Goal: Transaction & Acquisition: Purchase product/service

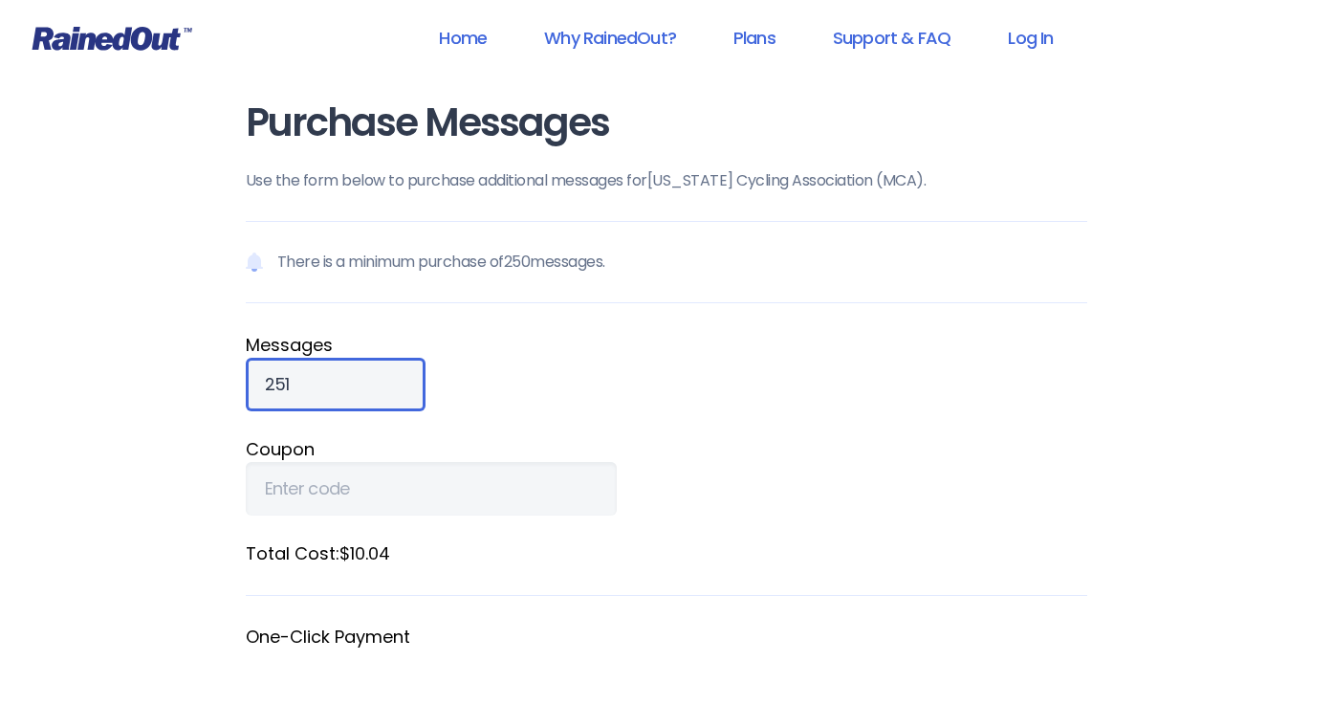
click at [331, 376] on input "251" at bounding box center [336, 385] width 180 height 54
click at [331, 376] on input "252" at bounding box center [336, 385] width 180 height 54
click at [331, 376] on input "253" at bounding box center [336, 385] width 180 height 54
click at [331, 376] on input "254" at bounding box center [336, 385] width 180 height 54
drag, startPoint x: 309, startPoint y: 387, endPoint x: 230, endPoint y: 384, distance: 79.4
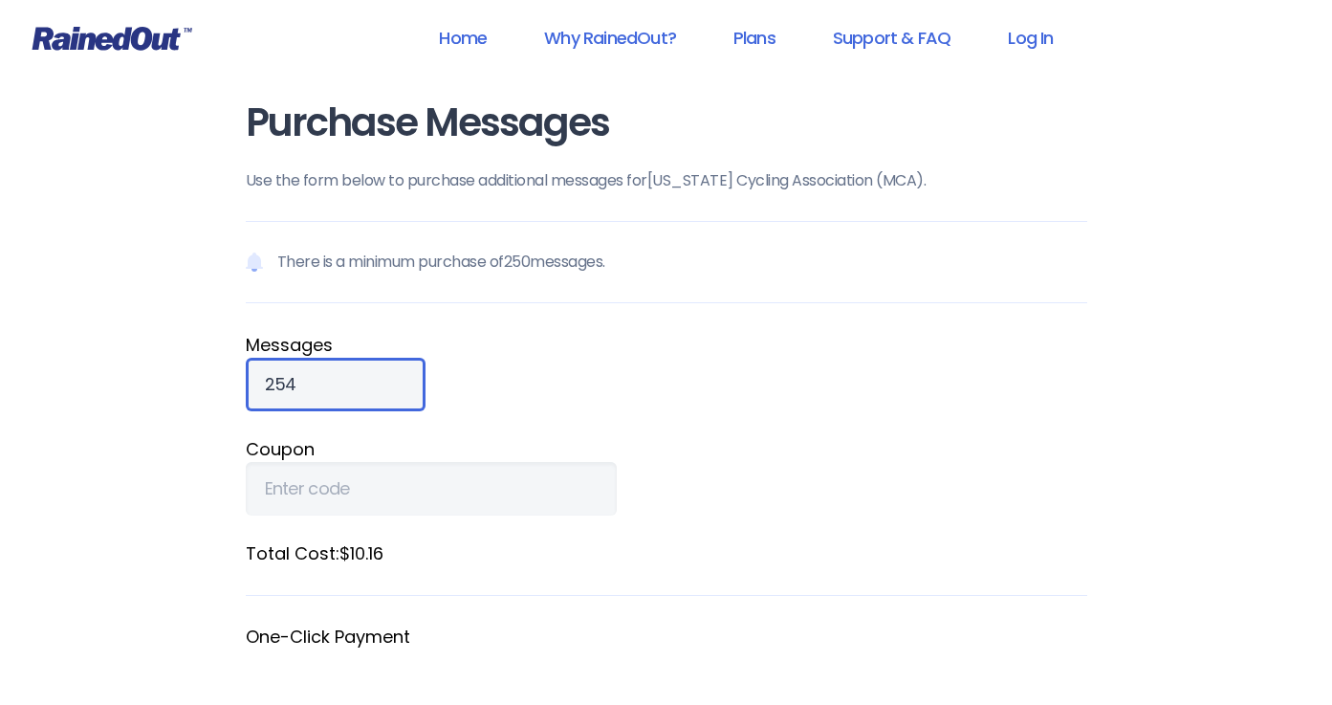
click at [230, 384] on div "Purchase Messages Use the form below to purchase additional messages for [US_ST…" at bounding box center [667, 528] width 918 height 1056
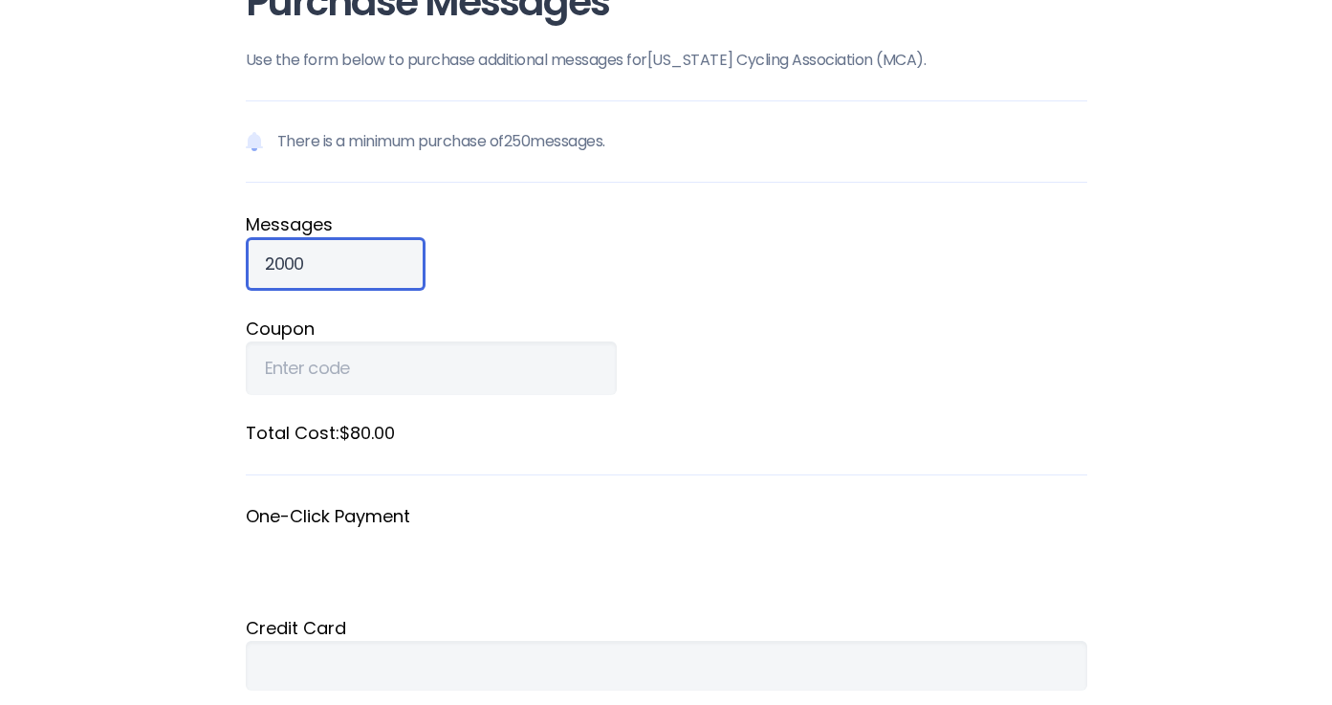
scroll to position [124, 0]
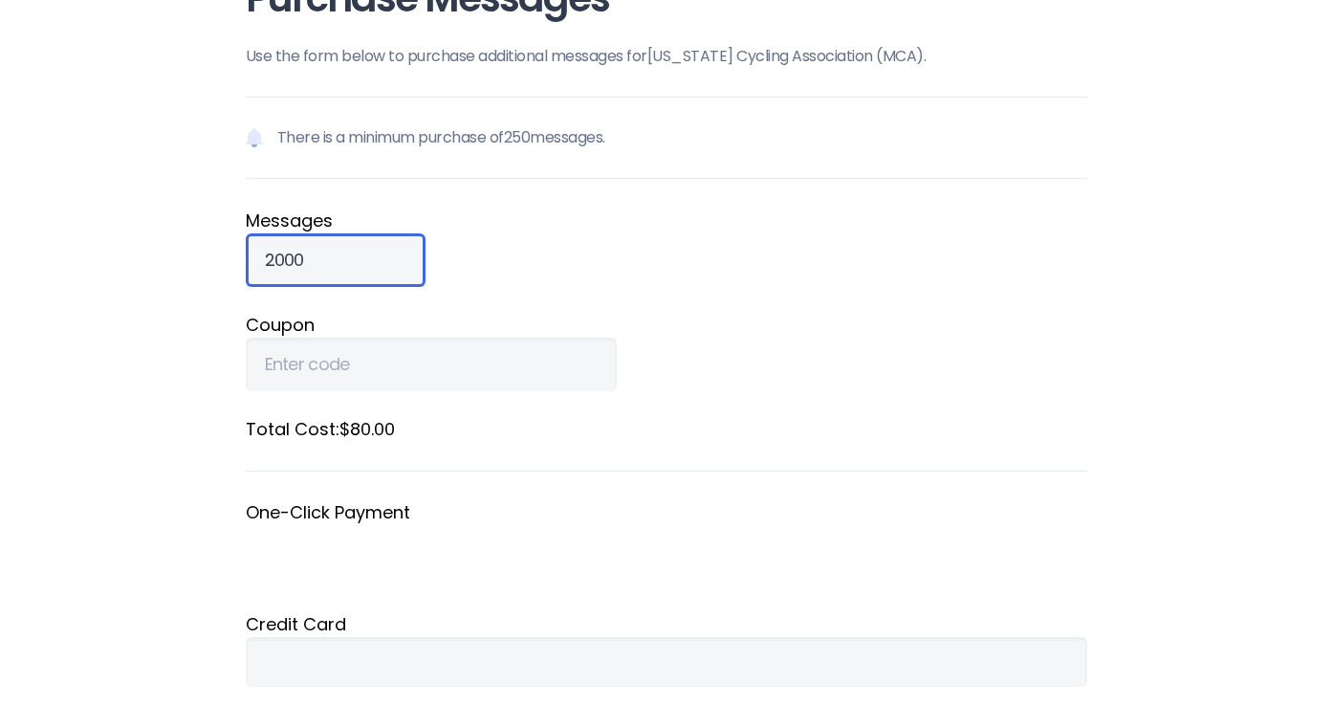
type input "2000"
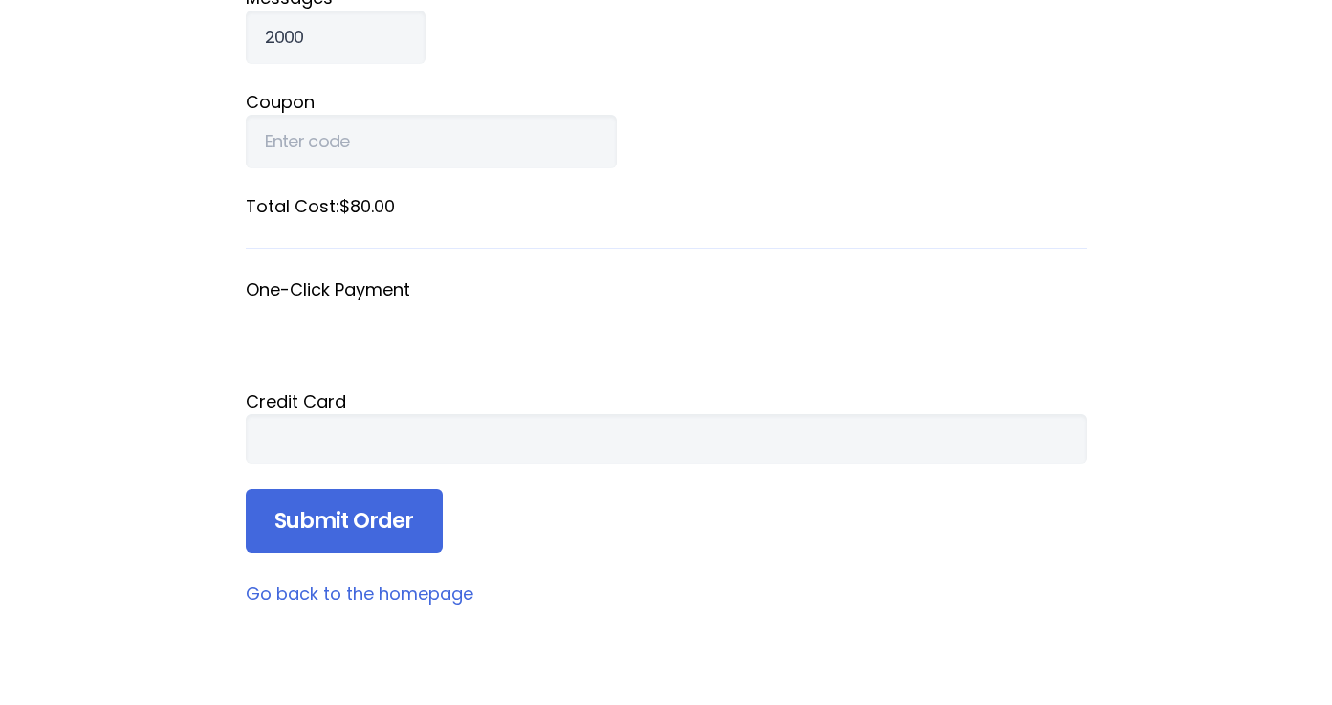
scroll to position [353, 0]
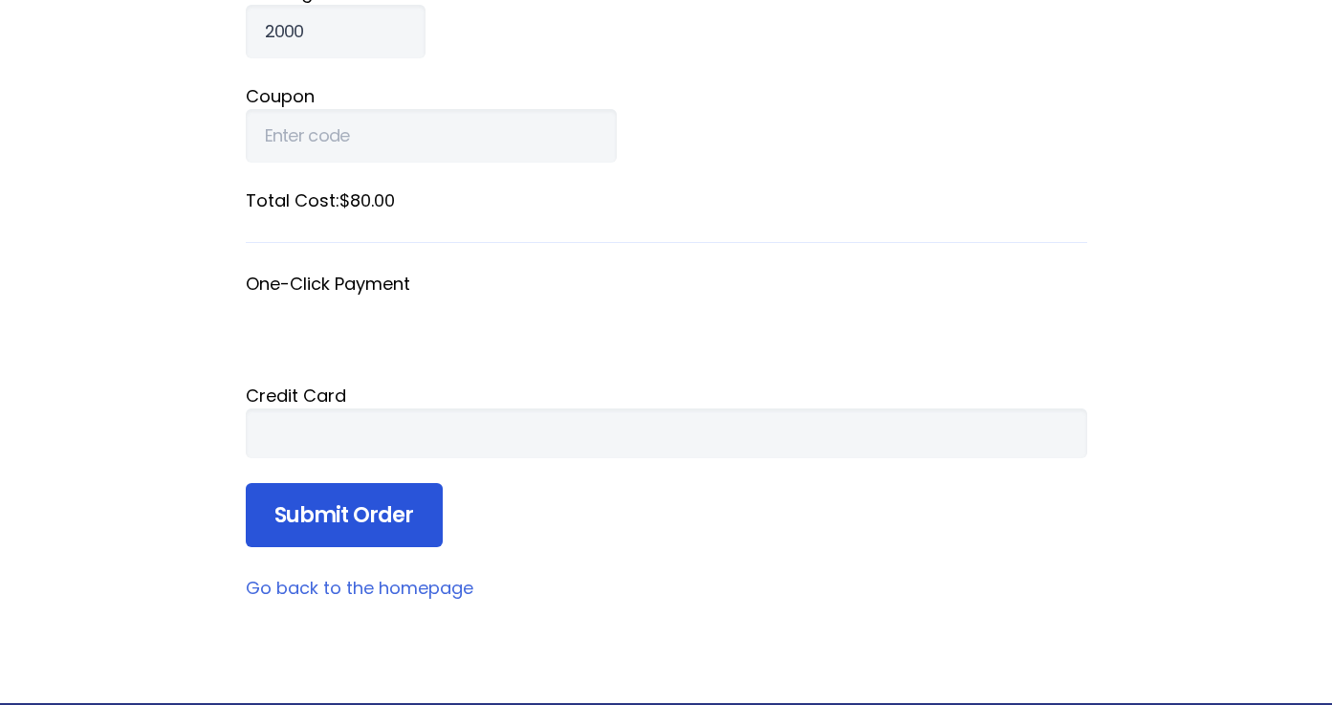
click at [349, 508] on input "Submit Order" at bounding box center [344, 515] width 197 height 65
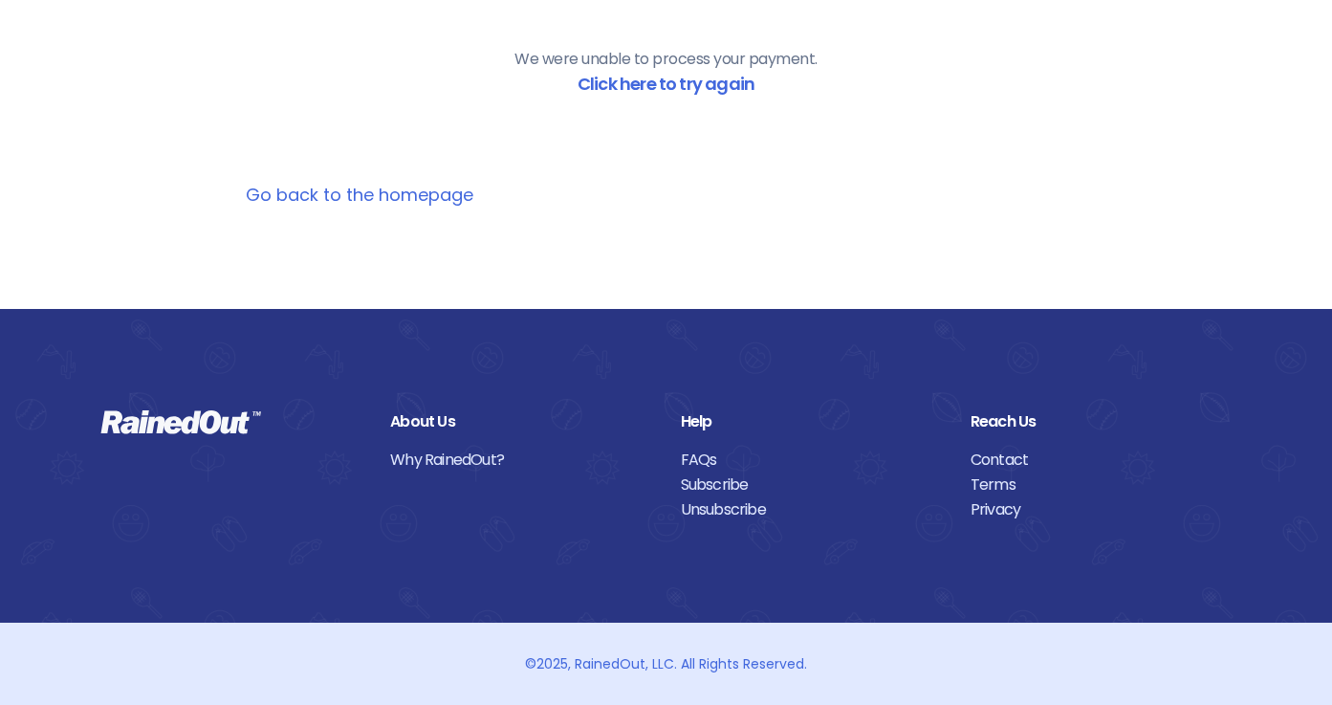
click at [506, 88] on div "We were unable to process your payment. Click here to try again" at bounding box center [667, 72] width 842 height 164
click at [621, 75] on link "Click here to try again" at bounding box center [666, 84] width 177 height 24
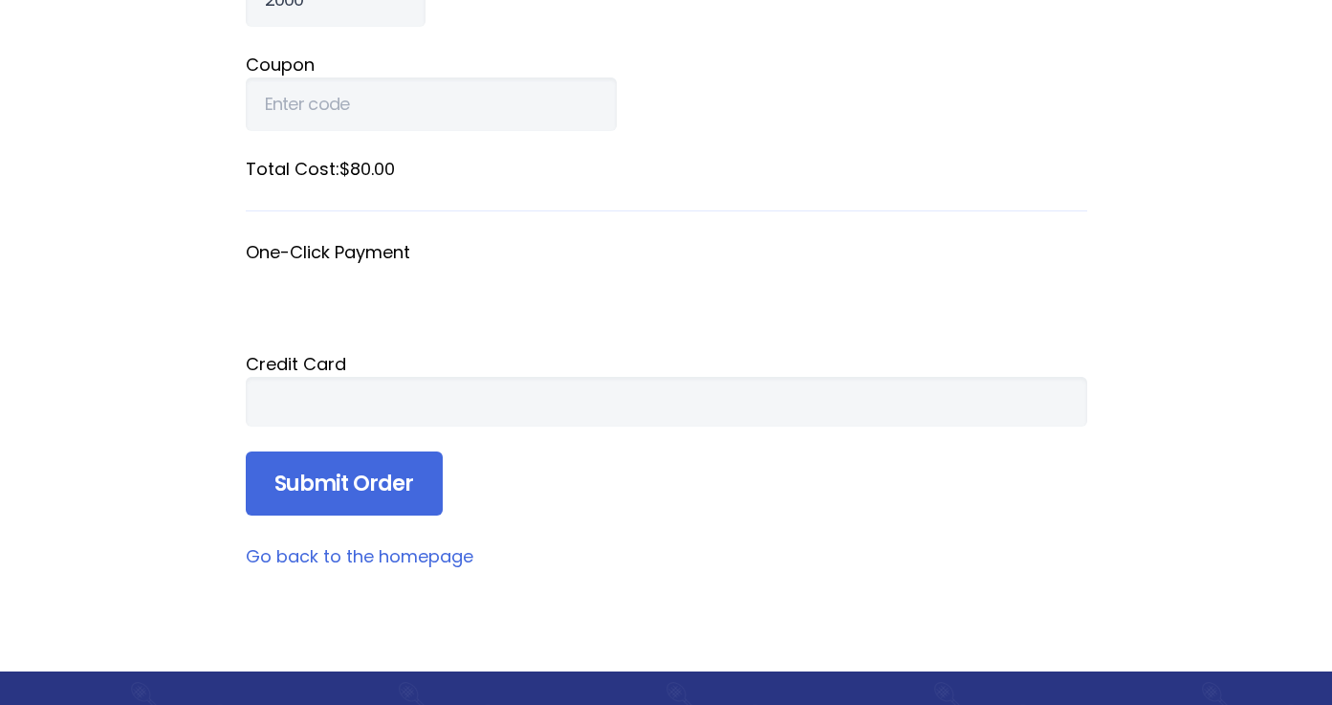
scroll to position [387, 0]
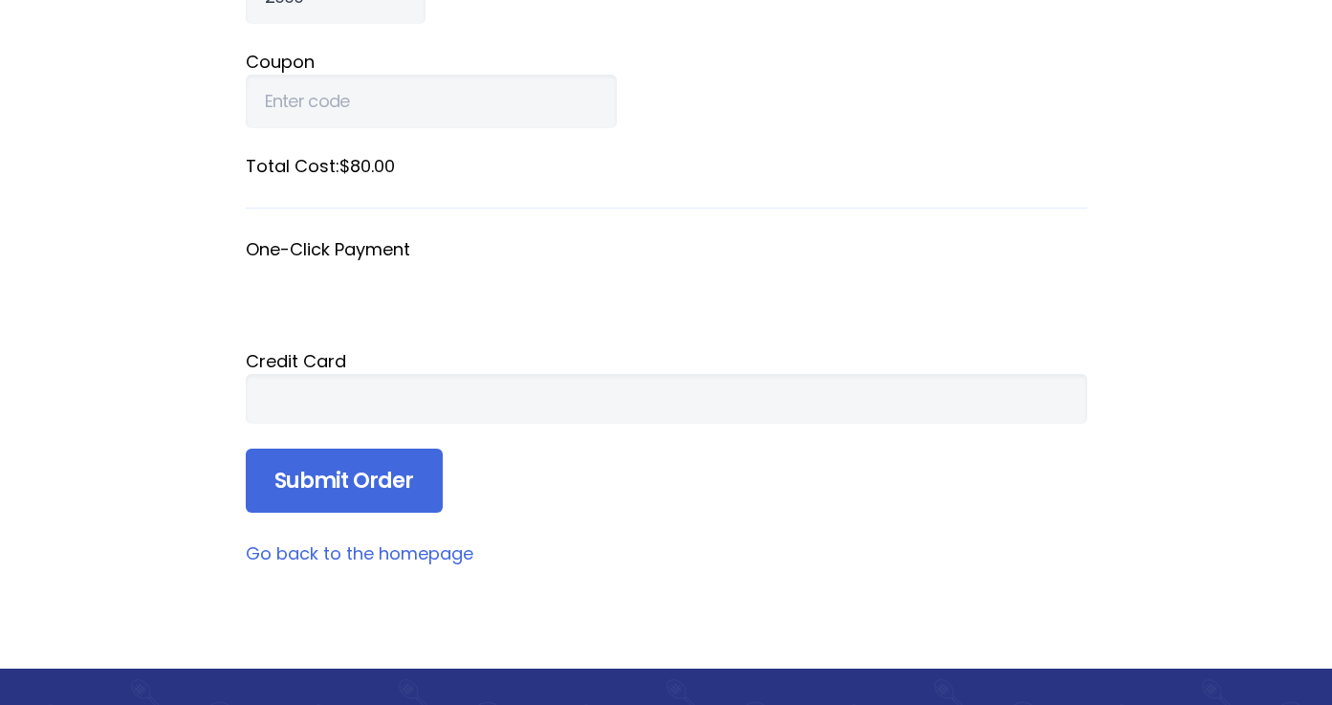
click at [294, 354] on div "Credit Card" at bounding box center [667, 361] width 842 height 26
click at [347, 478] on input "Submit Order" at bounding box center [344, 480] width 197 height 65
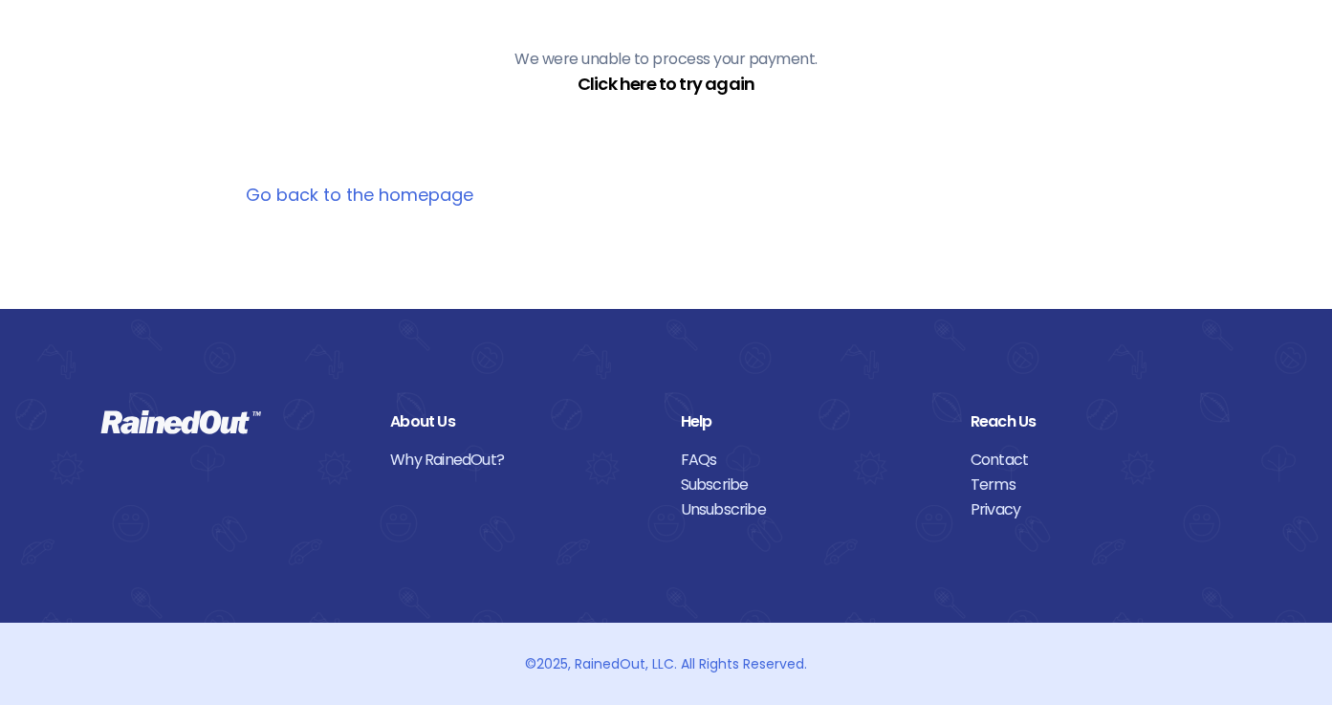
click at [658, 79] on link "Click here to try again" at bounding box center [666, 84] width 177 height 24
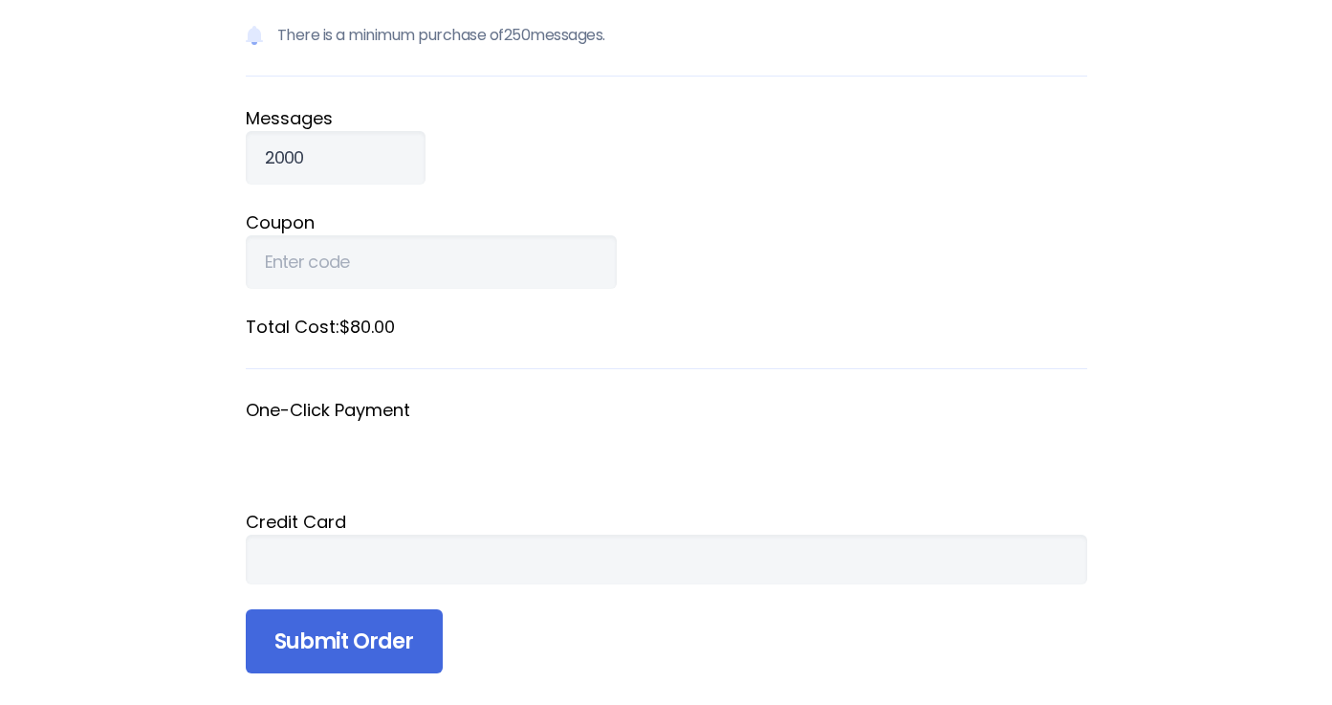
scroll to position [230, 0]
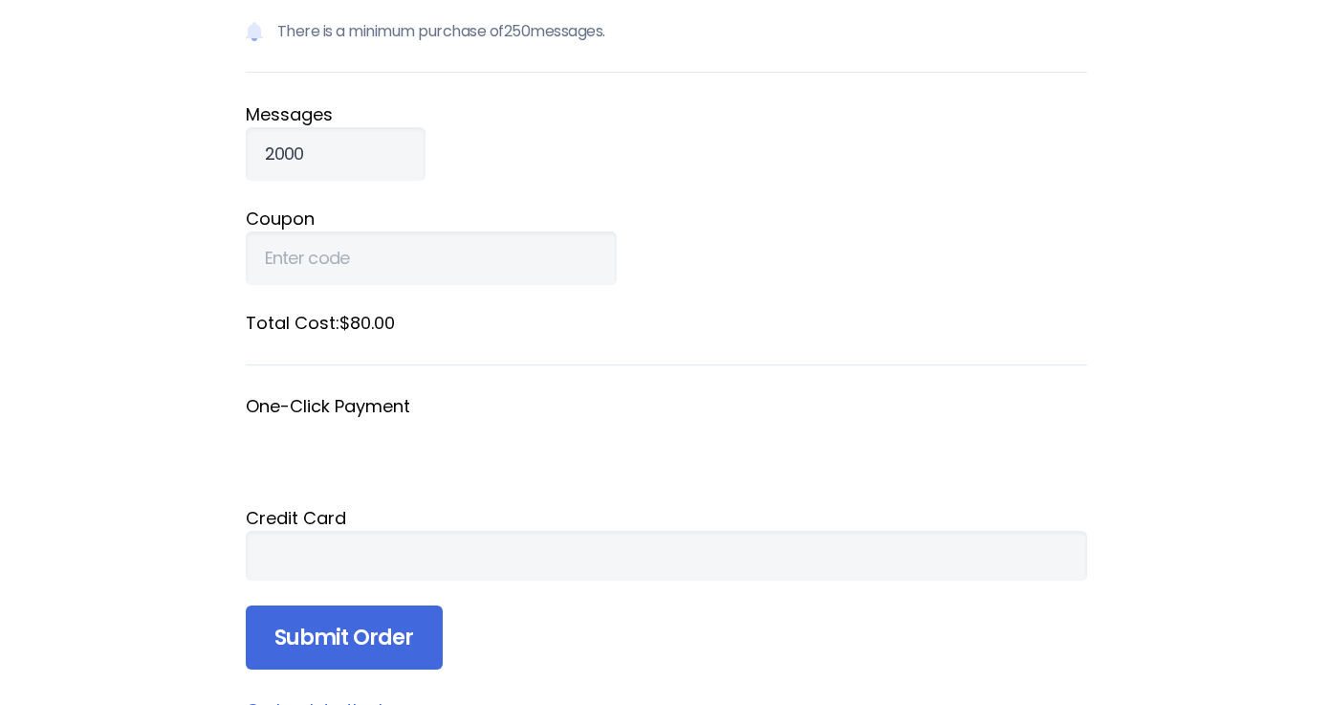
click at [384, 580] on form "There is a minimum purchase of 250 messages. Message s 2000 Coupon Total Cost: …" at bounding box center [667, 330] width 842 height 680
click at [332, 626] on input "Submit Order" at bounding box center [344, 637] width 197 height 65
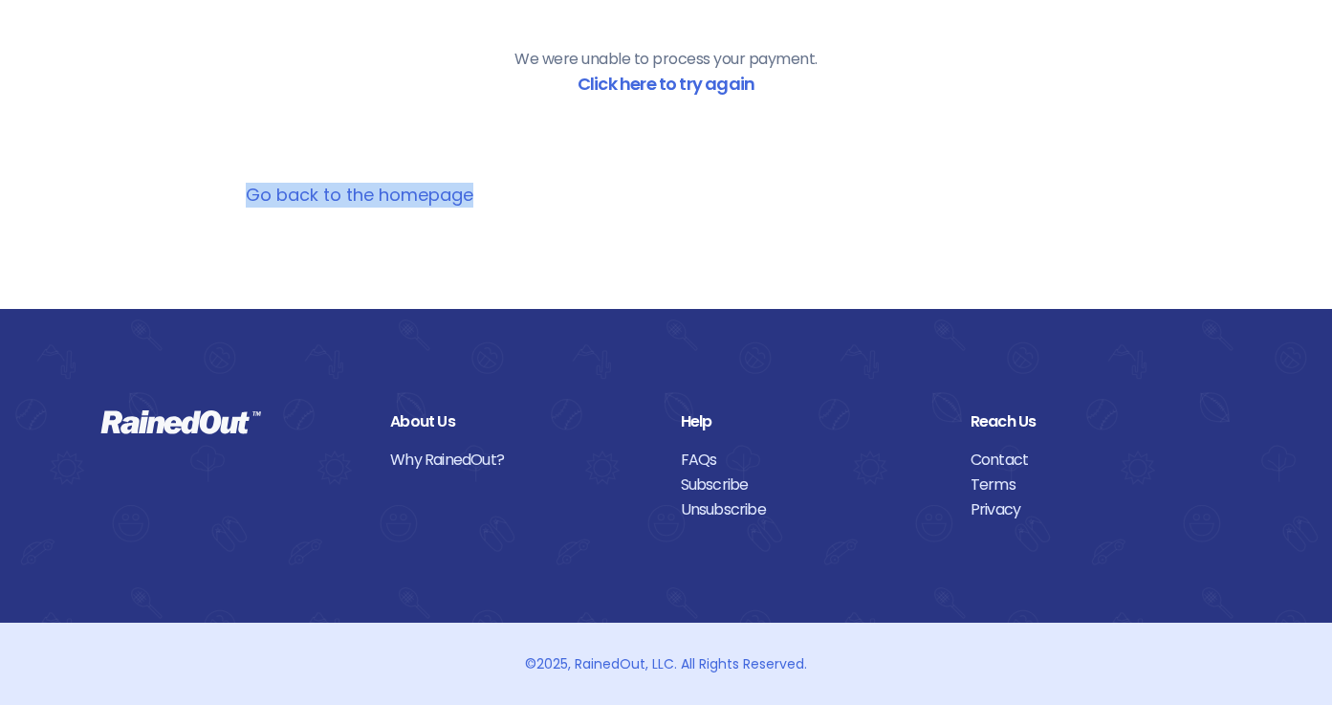
click at [339, 188] on link "Go back to the homepage" at bounding box center [360, 195] width 228 height 24
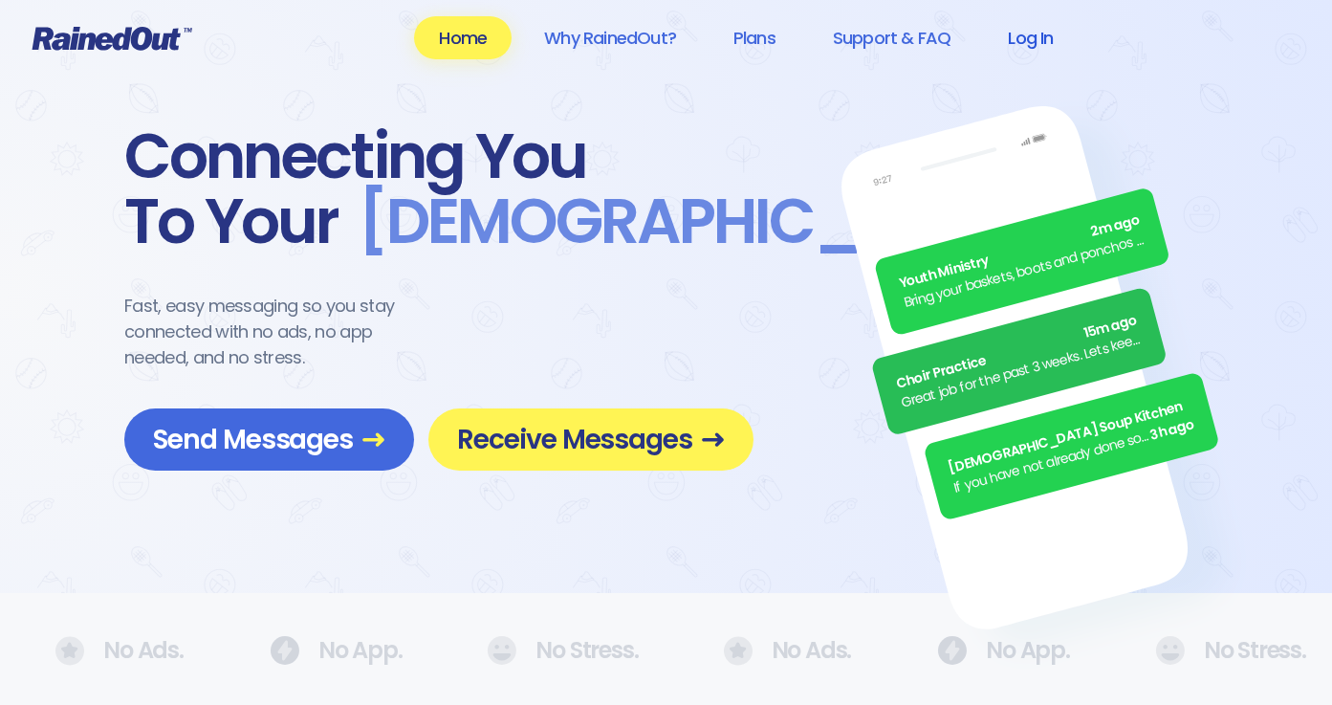
click at [1038, 33] on link "Log In" at bounding box center [1030, 37] width 95 height 43
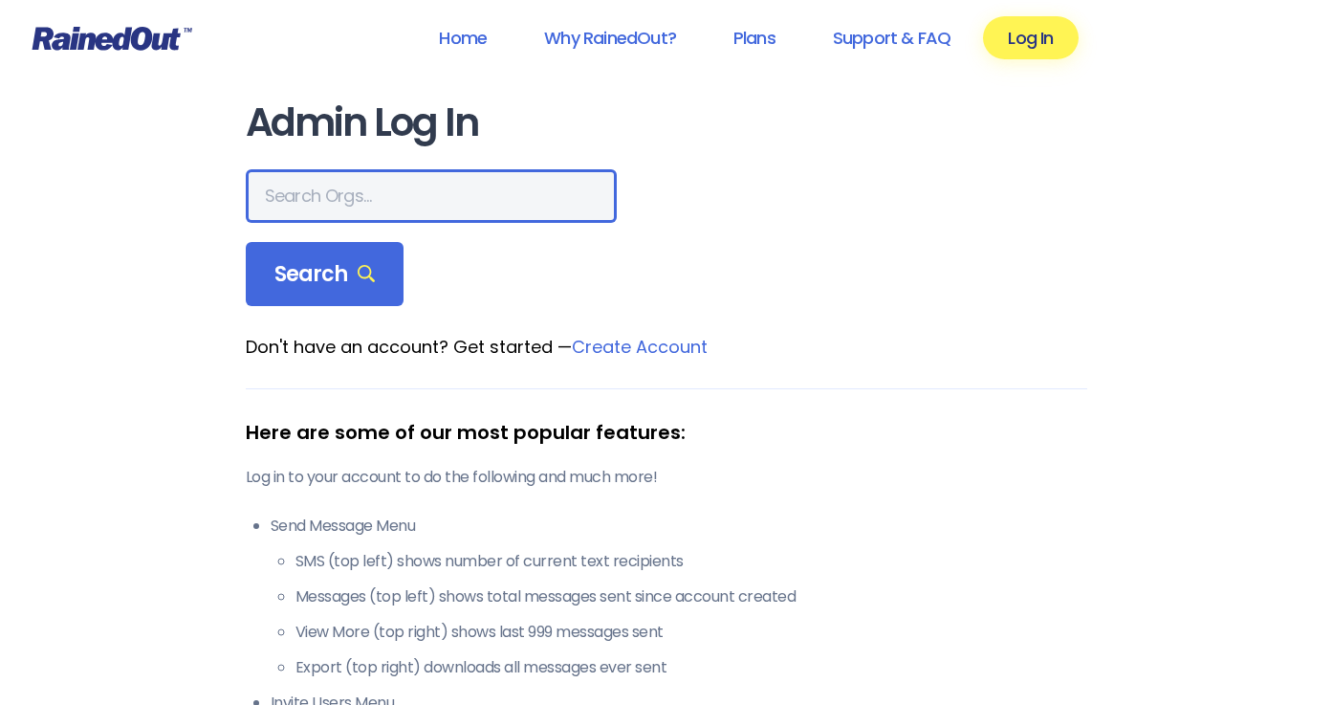
click at [359, 193] on input "text" at bounding box center [431, 196] width 371 height 54
type input "marydrewmn"
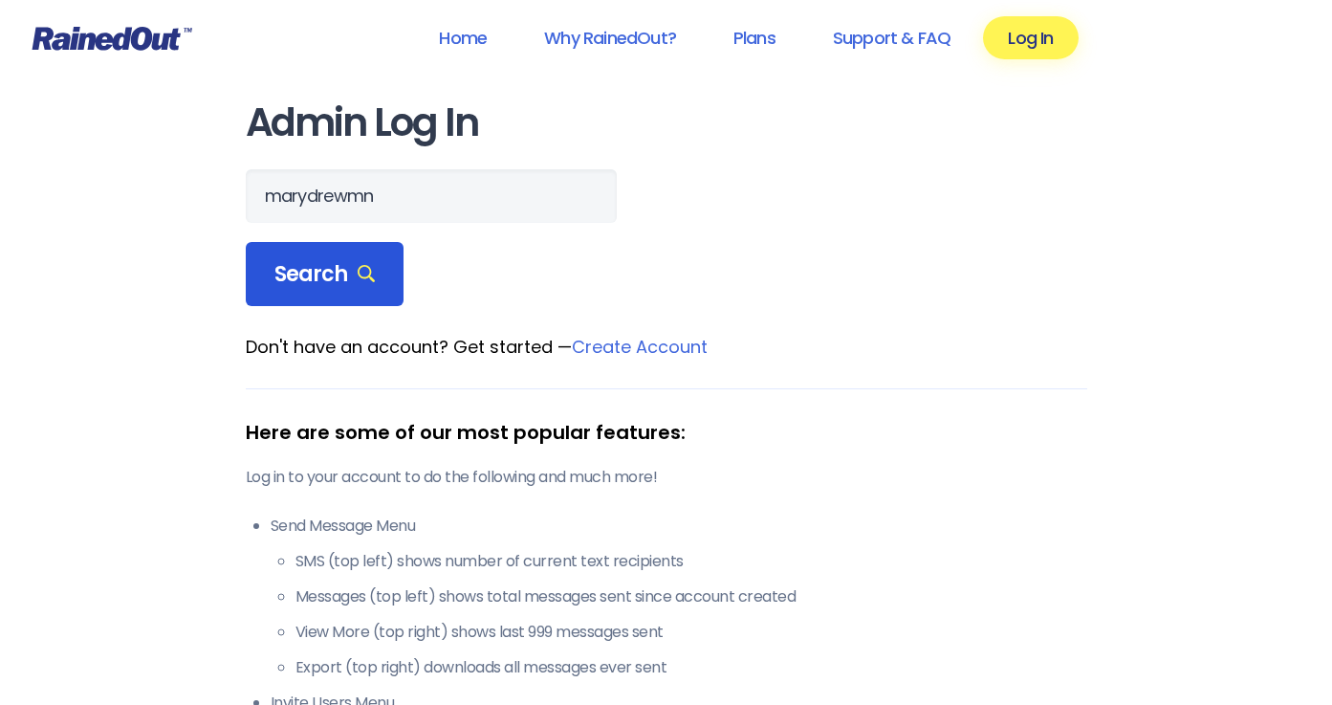
click at [327, 277] on span "Search" at bounding box center [324, 274] width 101 height 27
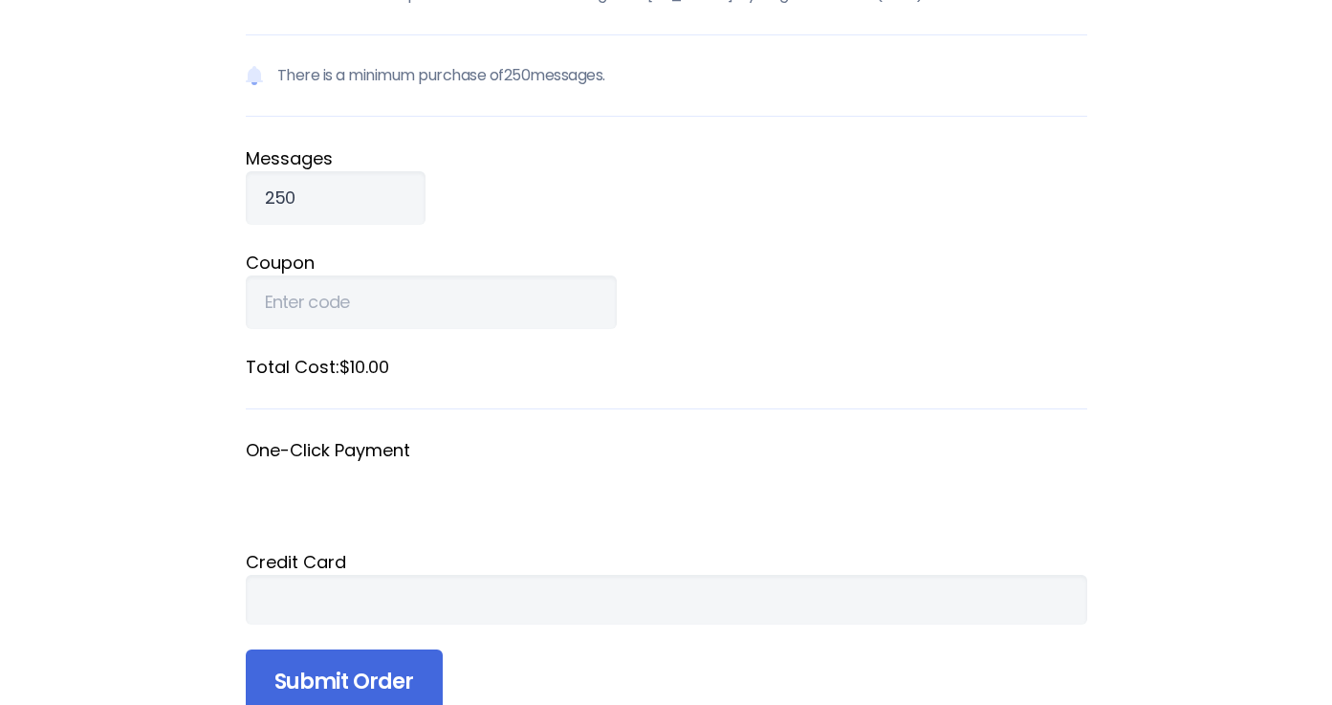
scroll to position [252, 0]
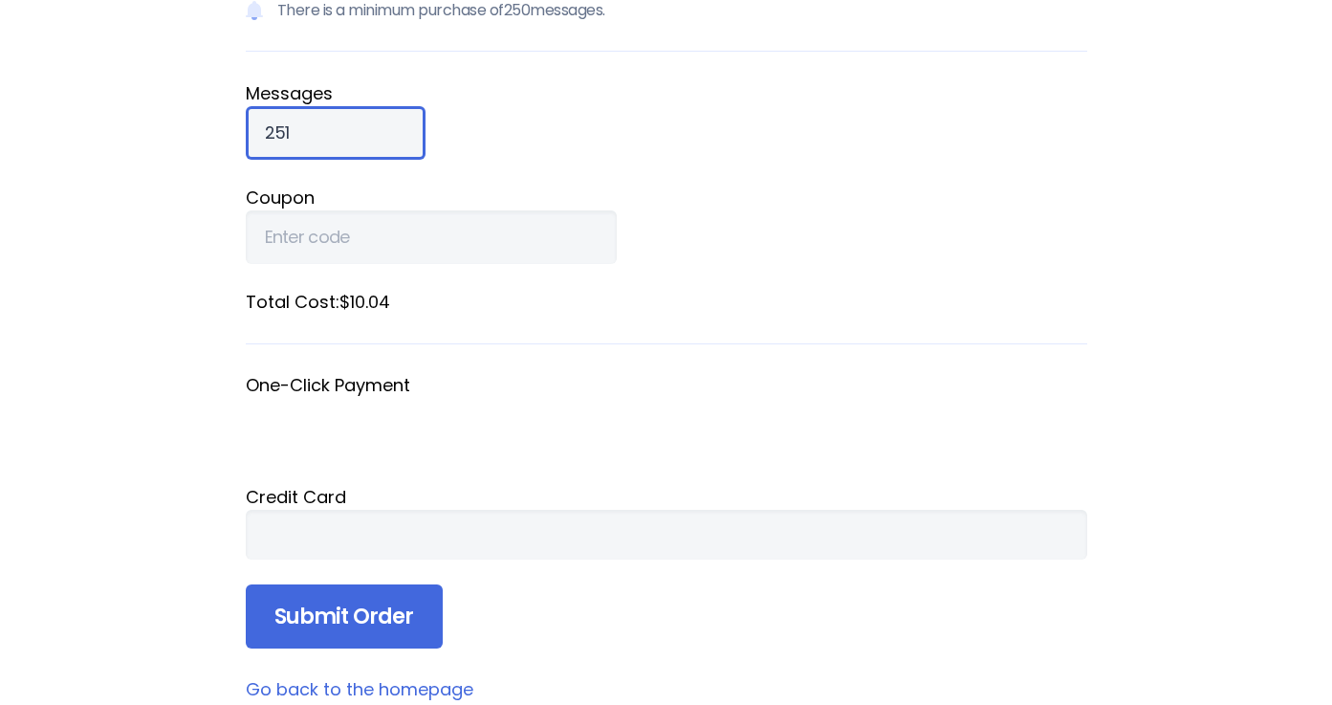
click at [325, 123] on input "251" at bounding box center [336, 133] width 180 height 54
type input "2"
type input "2500"
click at [336, 488] on div "Credit Card" at bounding box center [667, 497] width 842 height 26
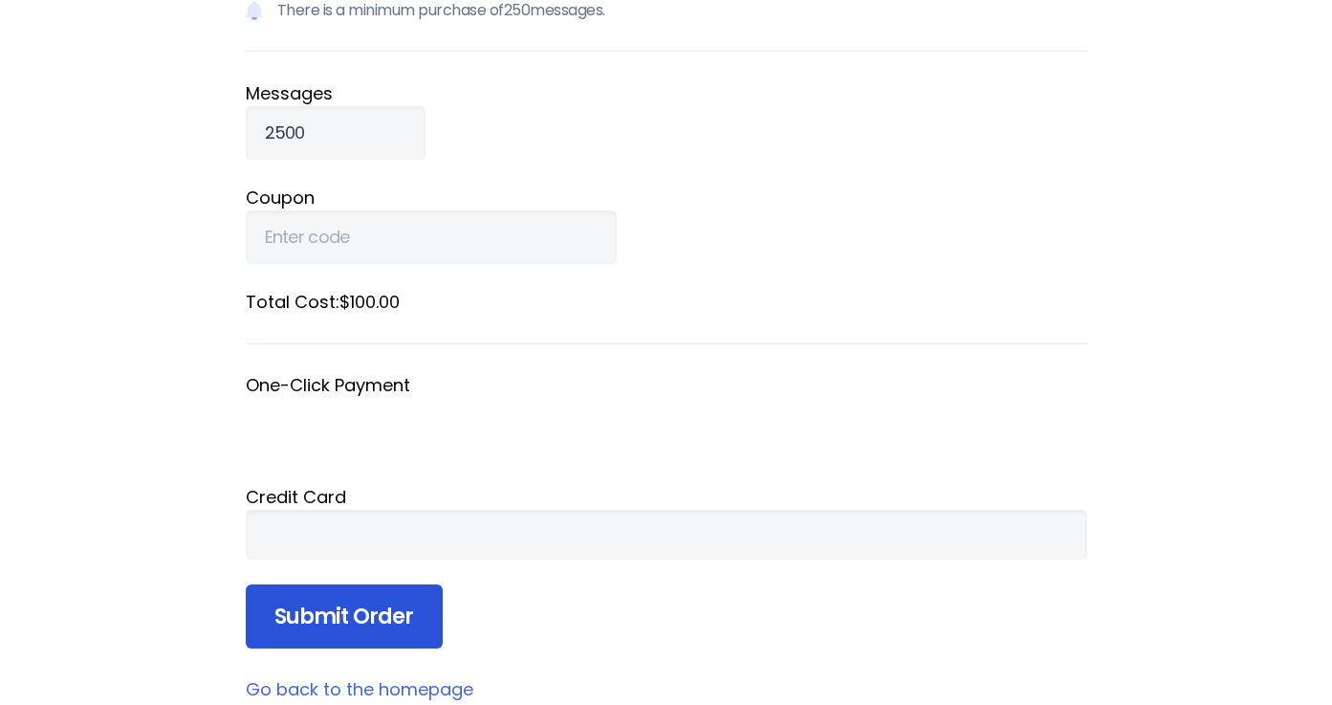
click at [330, 620] on input "Submit Order" at bounding box center [344, 616] width 197 height 65
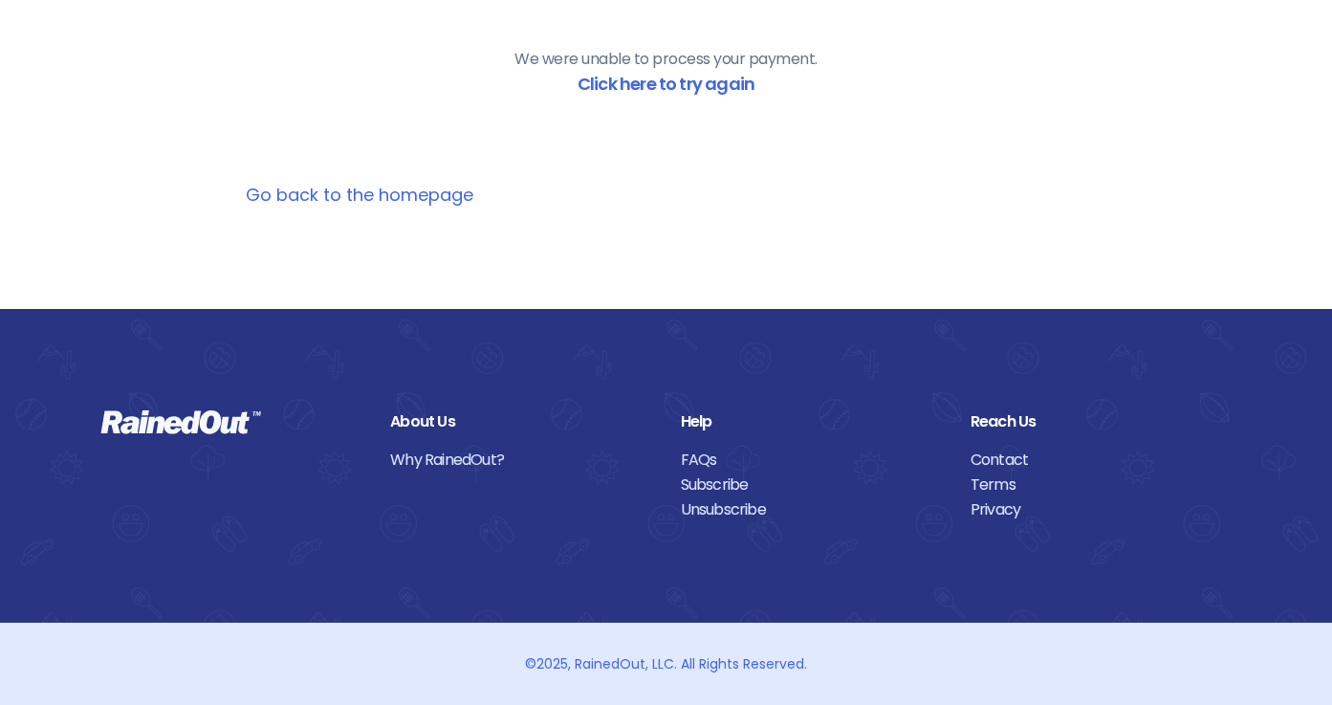
scroll to position [227, 0]
click at [657, 78] on link "Click here to try again" at bounding box center [666, 84] width 177 height 24
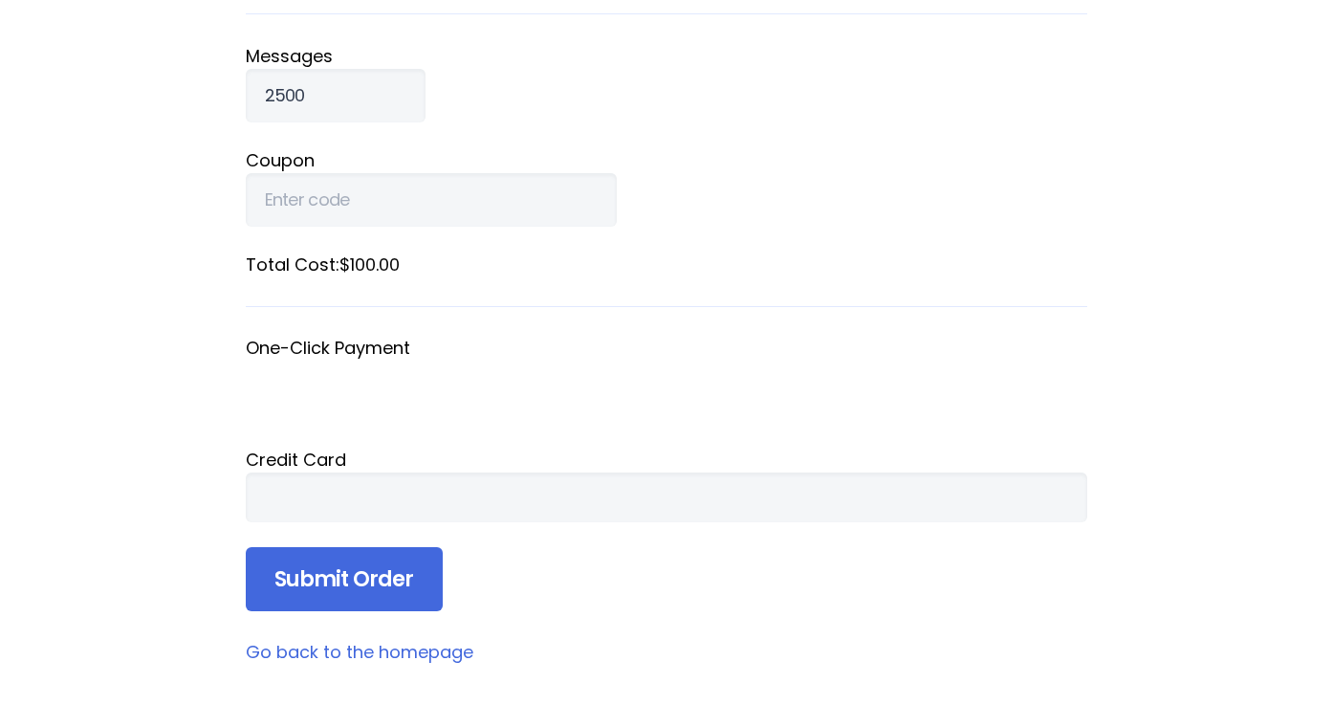
scroll to position [294, 0]
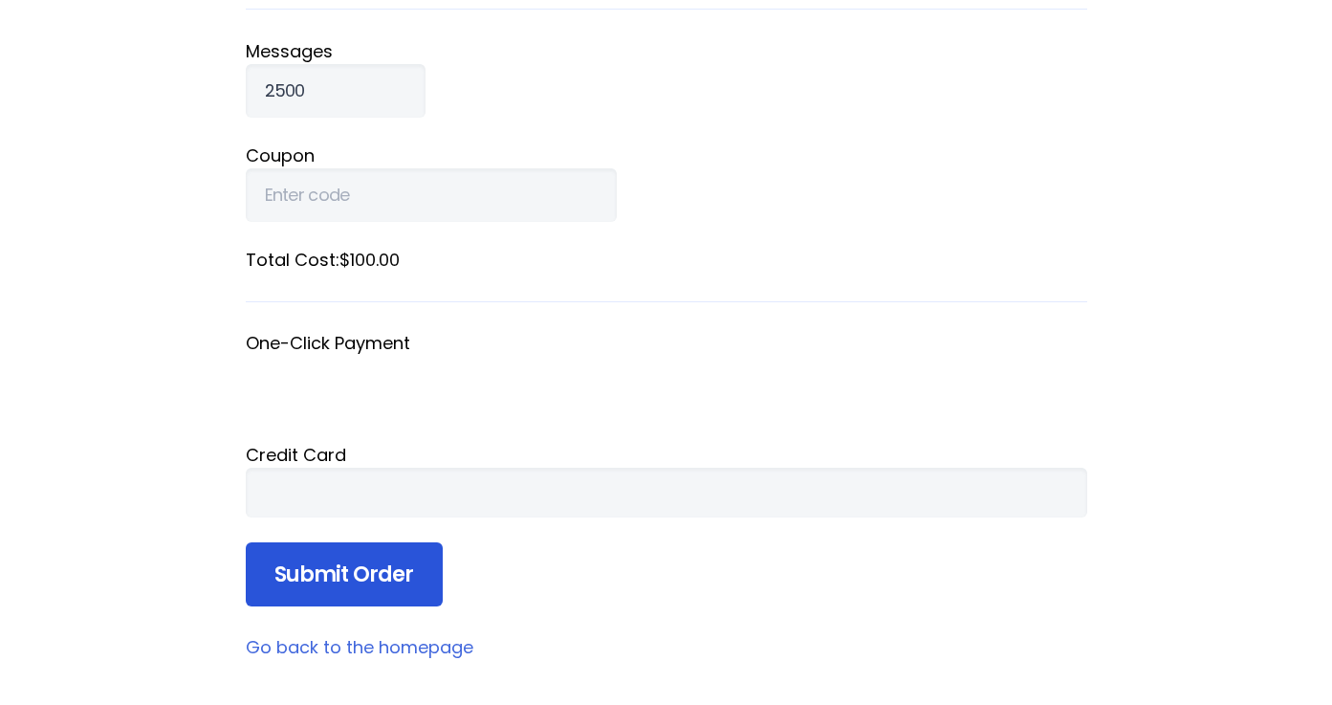
click at [335, 566] on input "Submit Order" at bounding box center [344, 574] width 197 height 65
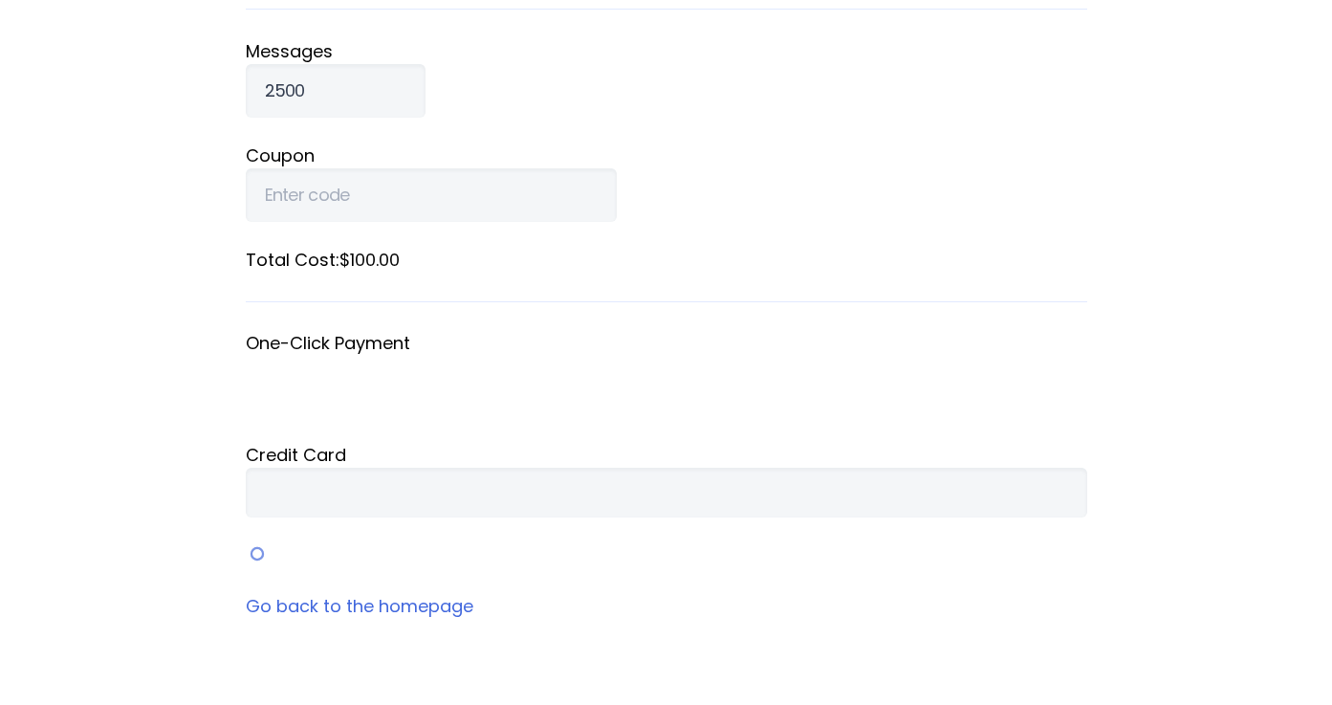
scroll to position [227, 0]
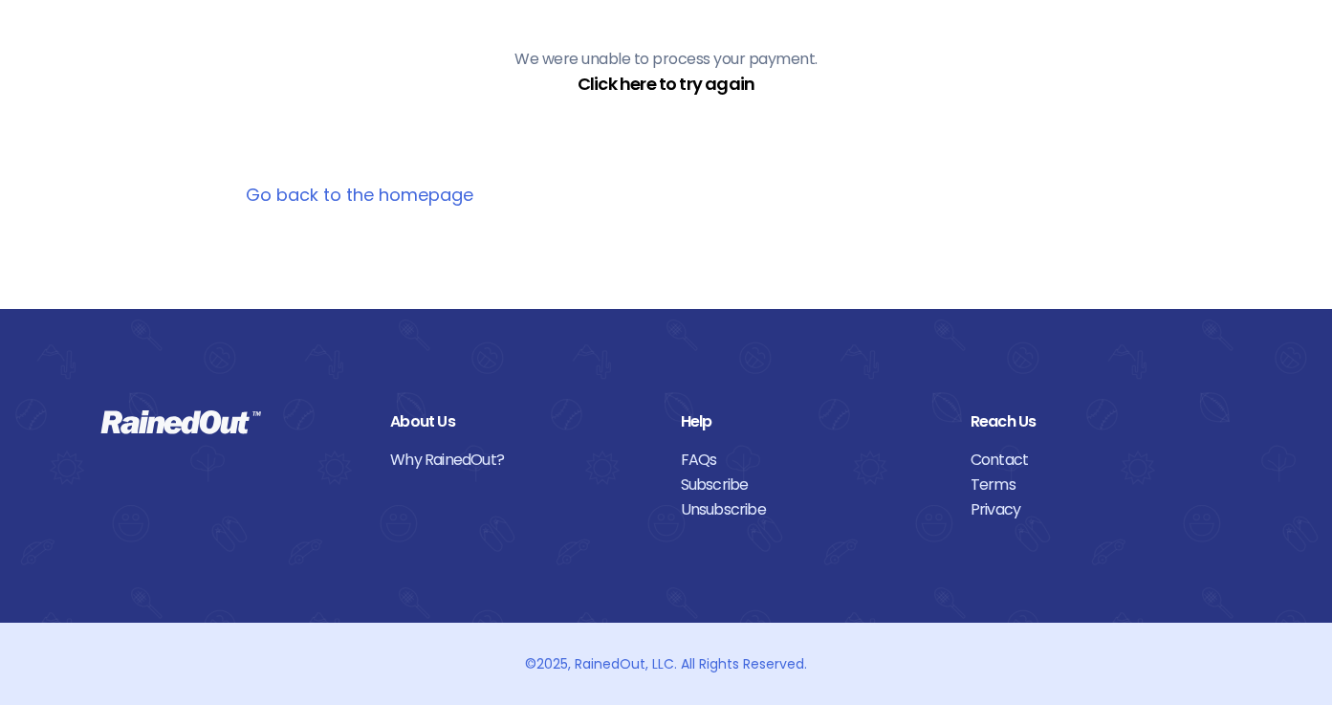
click at [636, 77] on link "Click here to try again" at bounding box center [666, 84] width 177 height 24
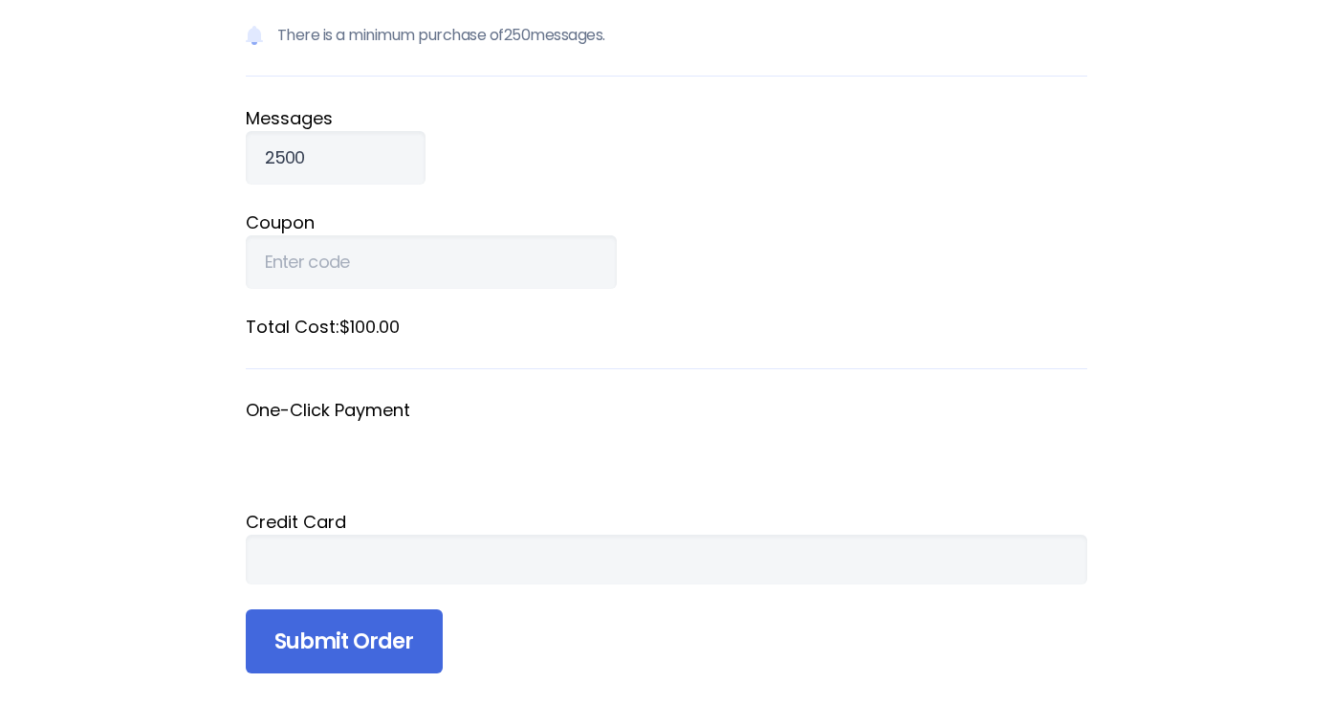
scroll to position [230, 0]
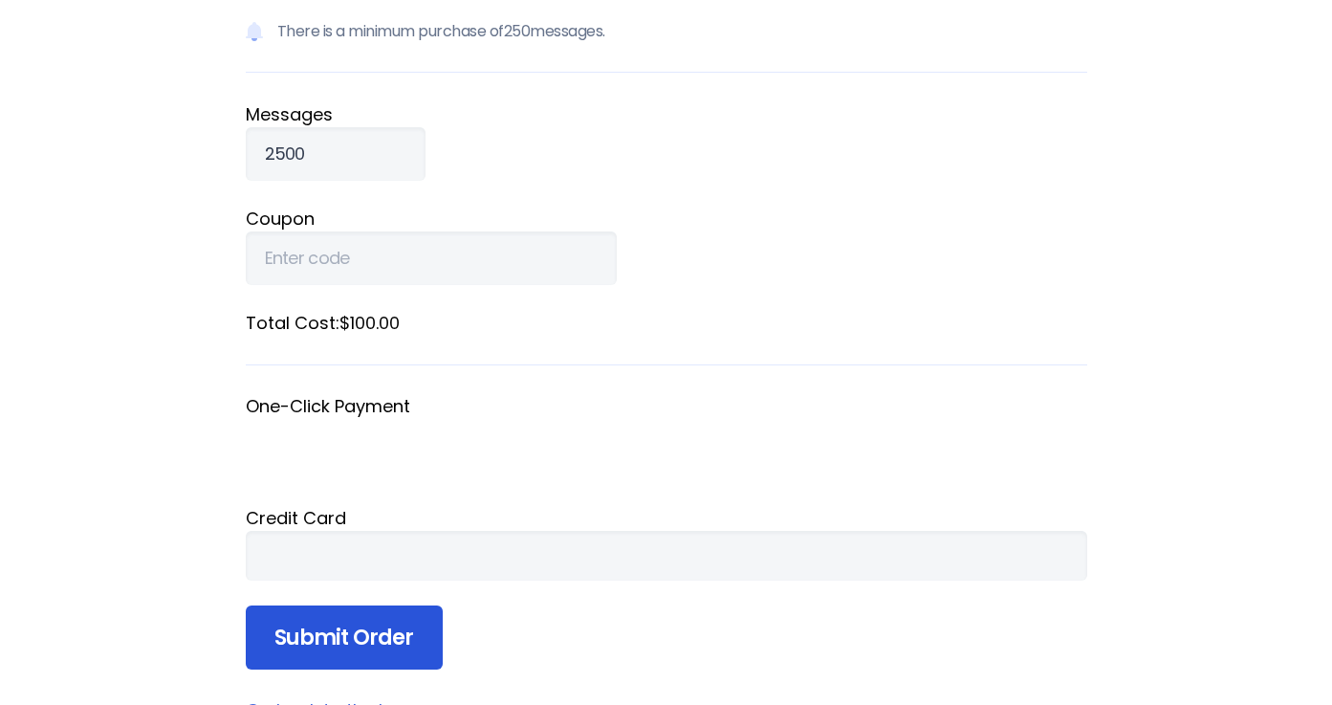
click at [361, 630] on input "Submit Order" at bounding box center [344, 637] width 197 height 65
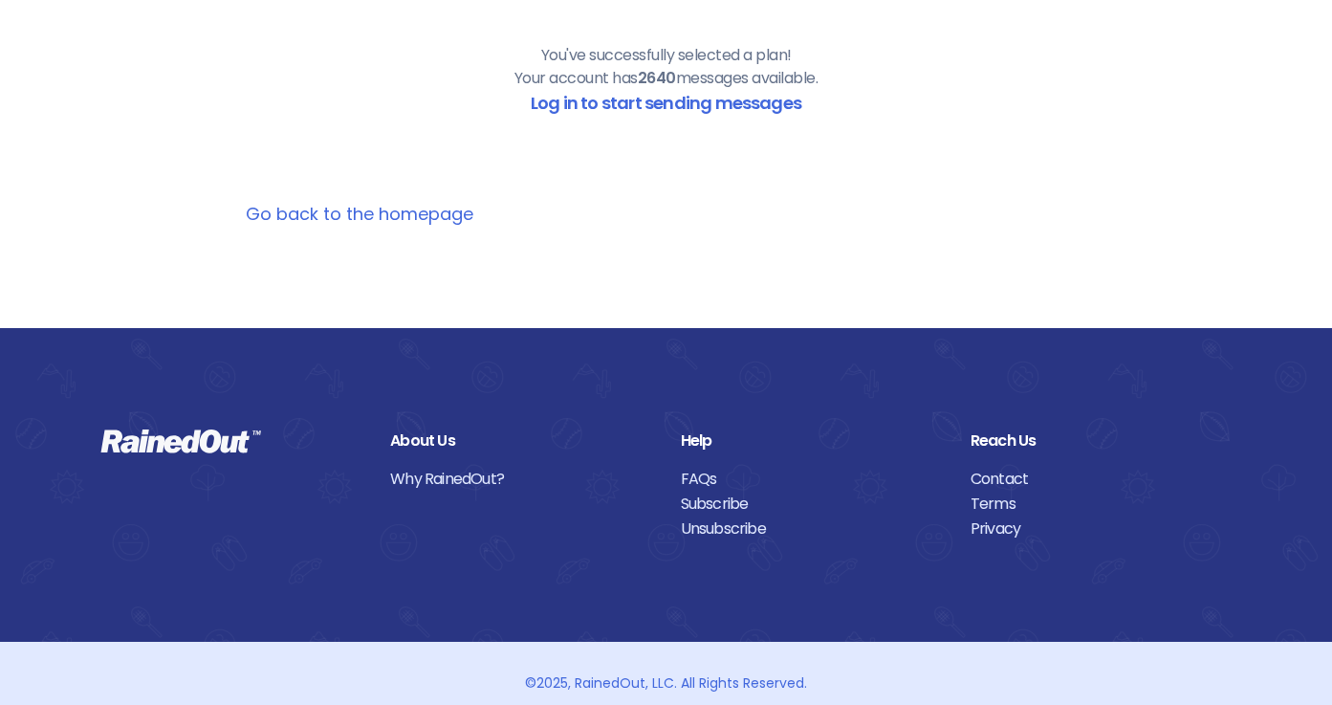
scroll to position [227, 0]
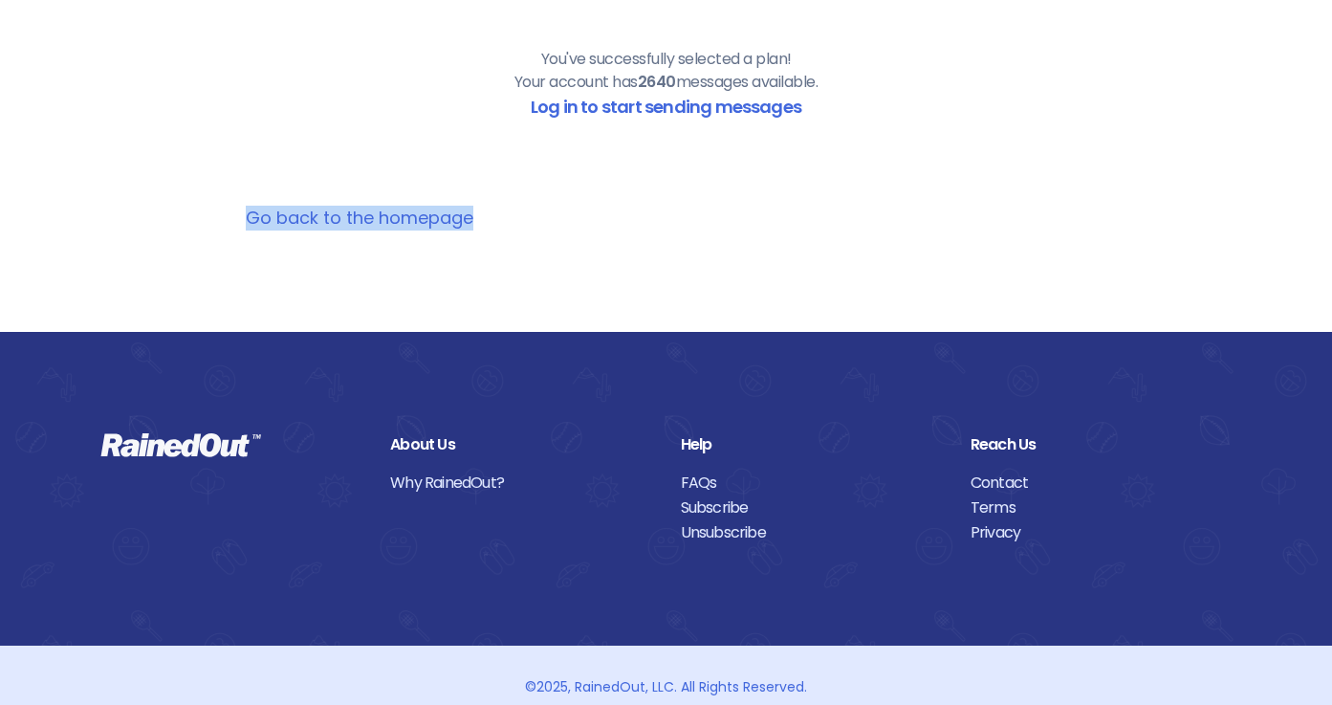
click at [294, 222] on link "Go back to the homepage" at bounding box center [360, 218] width 228 height 24
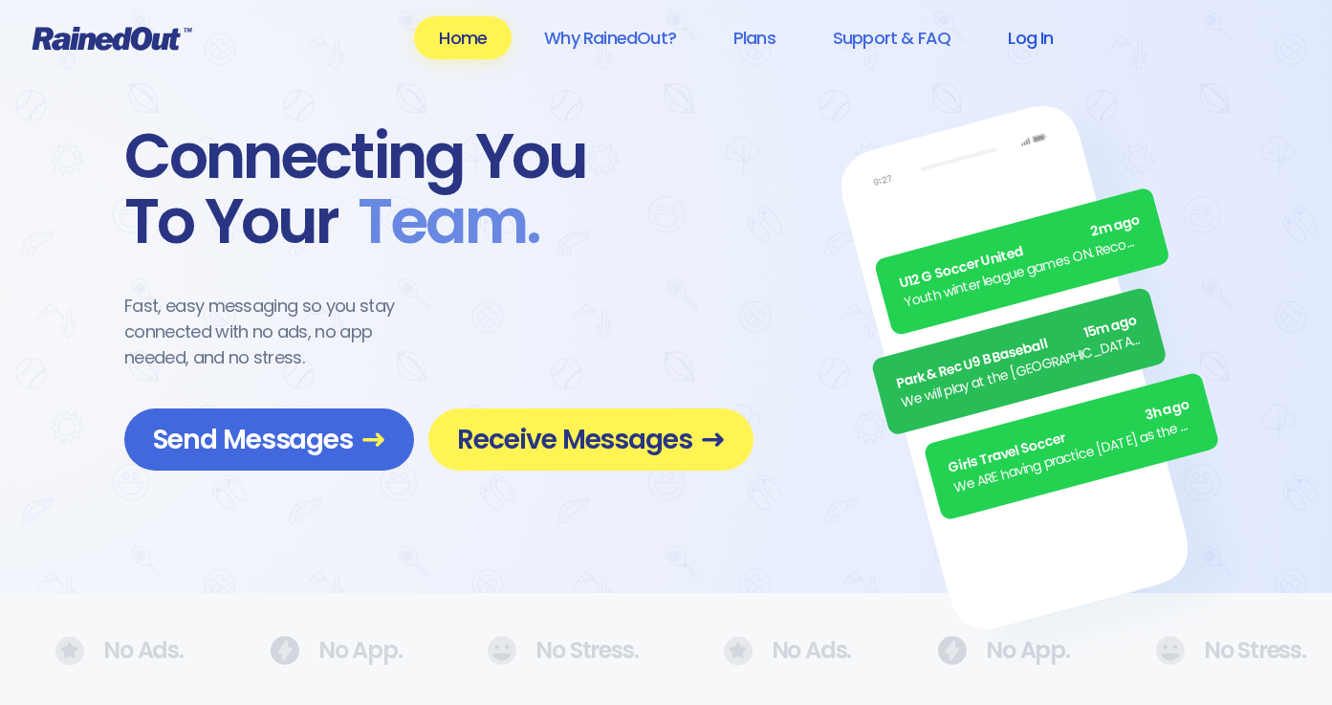
click at [1025, 34] on link "Log In" at bounding box center [1030, 37] width 95 height 43
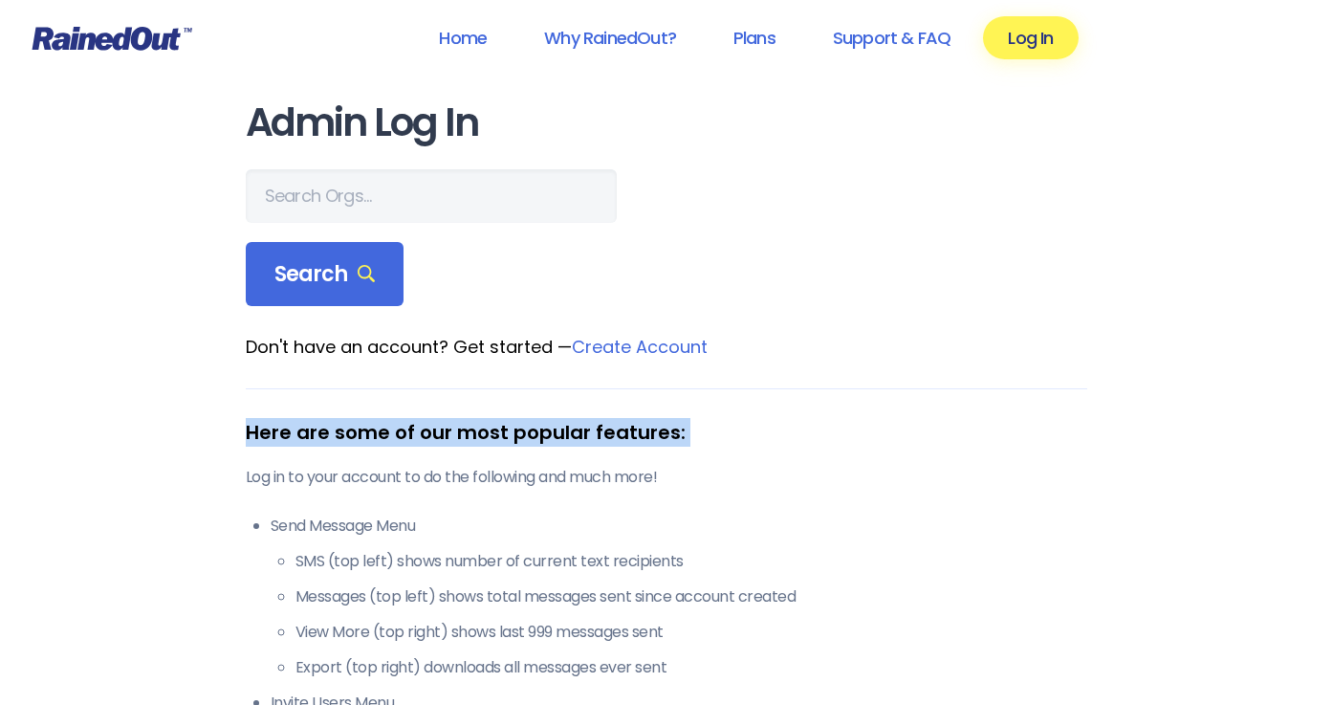
drag, startPoint x: 364, startPoint y: 446, endPoint x: 904, endPoint y: 335, distance: 550.6
click at [903, 336] on main "Admin Log In Search Don't have an account? Get started — Create Account Here ar…" at bounding box center [667, 556] width 842 height 910
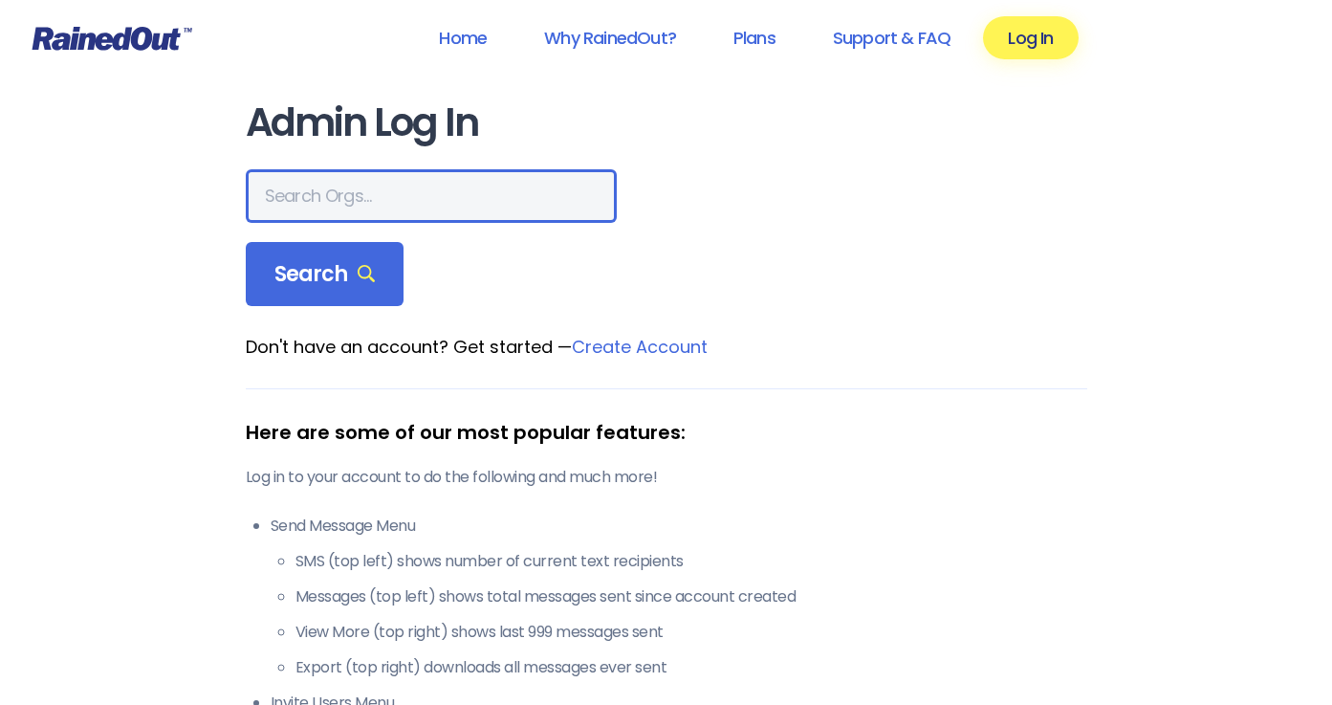
drag, startPoint x: 273, startPoint y: 186, endPoint x: 617, endPoint y: 185, distance: 344.3
click at [617, 185] on div at bounding box center [667, 196] width 842 height 54
type input "MARYDREWMN"
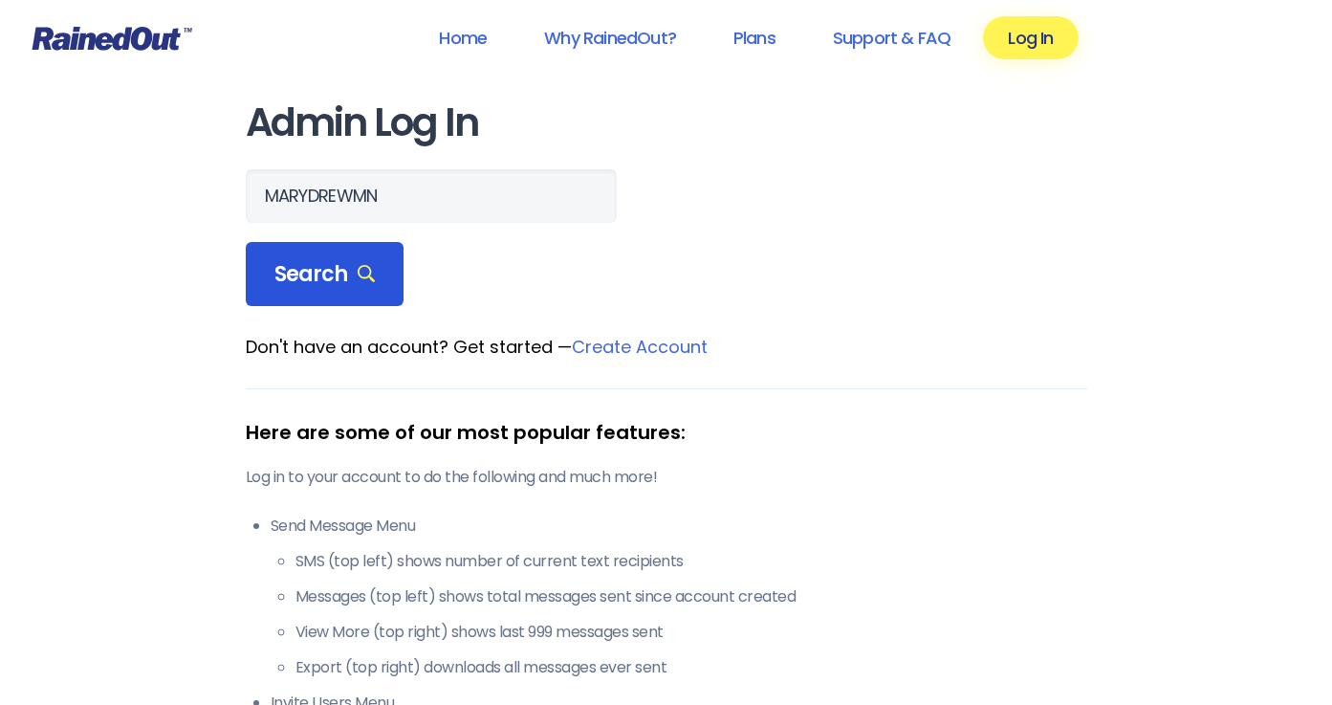
click at [316, 273] on span "Search" at bounding box center [324, 274] width 101 height 27
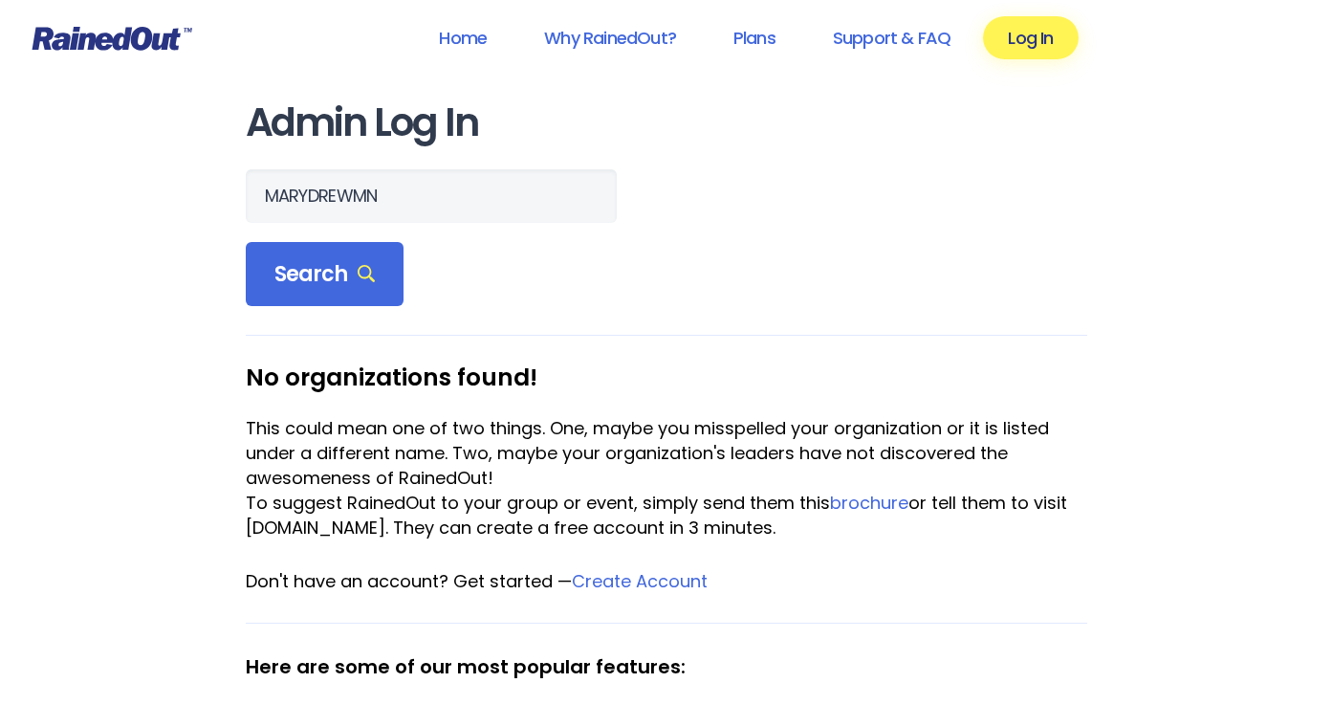
click at [468, 240] on form "MARYDREWMN Search" at bounding box center [667, 238] width 842 height 138
click at [305, 268] on span "Search" at bounding box center [324, 274] width 101 height 27
